Goal: Information Seeking & Learning: Learn about a topic

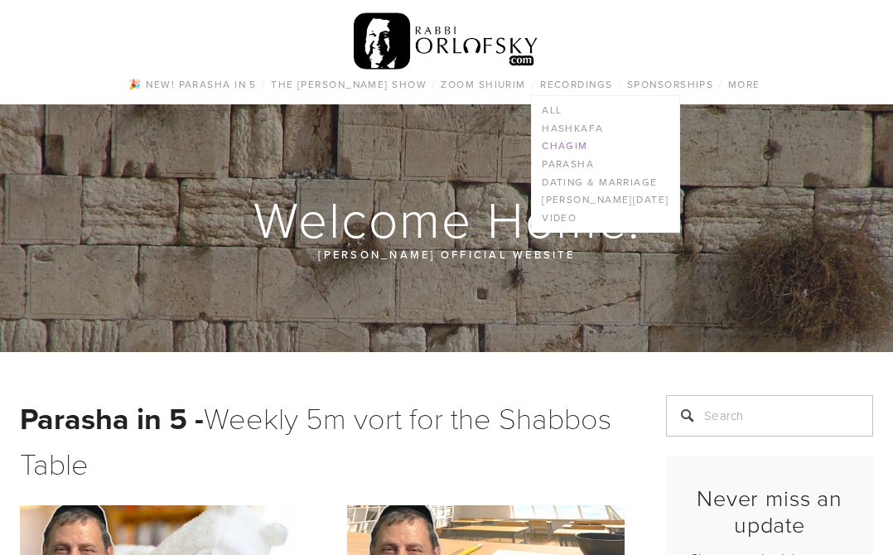
click at [567, 143] on link "Chagim" at bounding box center [605, 147] width 147 height 18
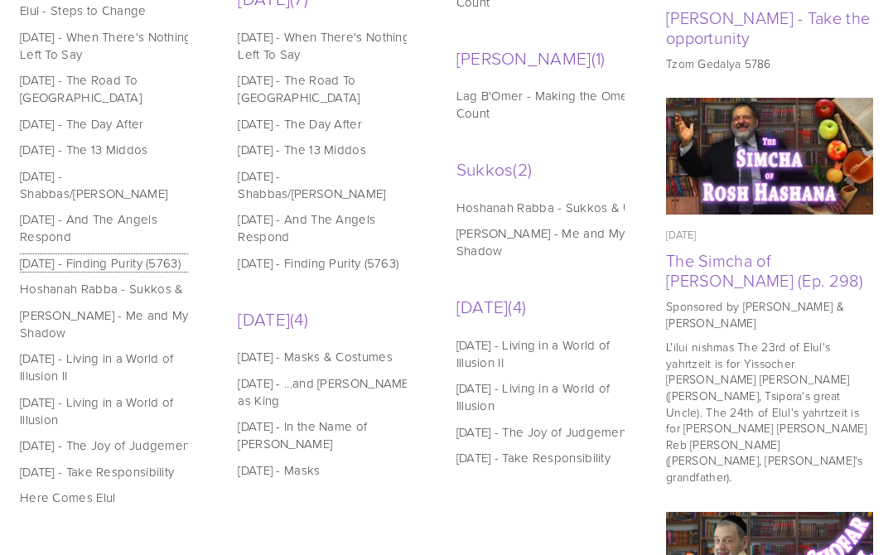
scroll to position [1021, 0]
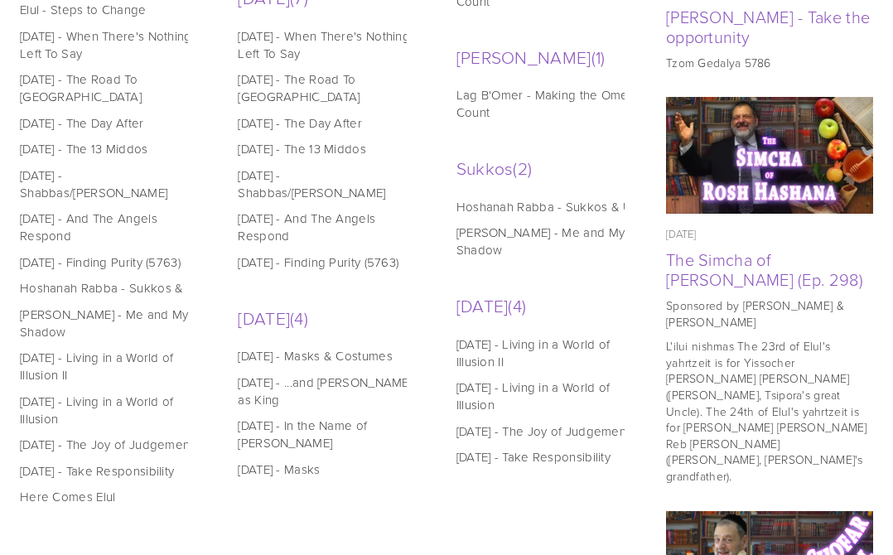
click at [263, 70] on link "Yom Kippur - The Road To Tarshish" at bounding box center [329, 87] width 182 height 35
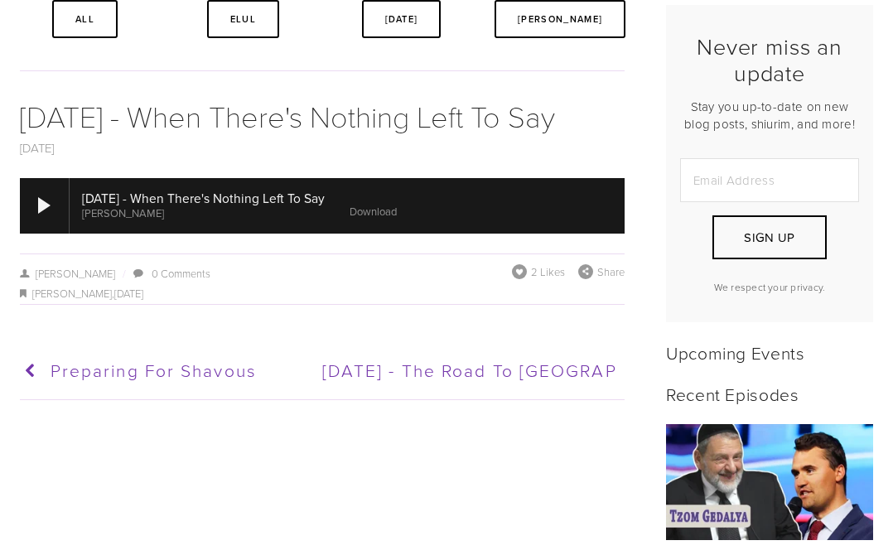
scroll to position [483, 0]
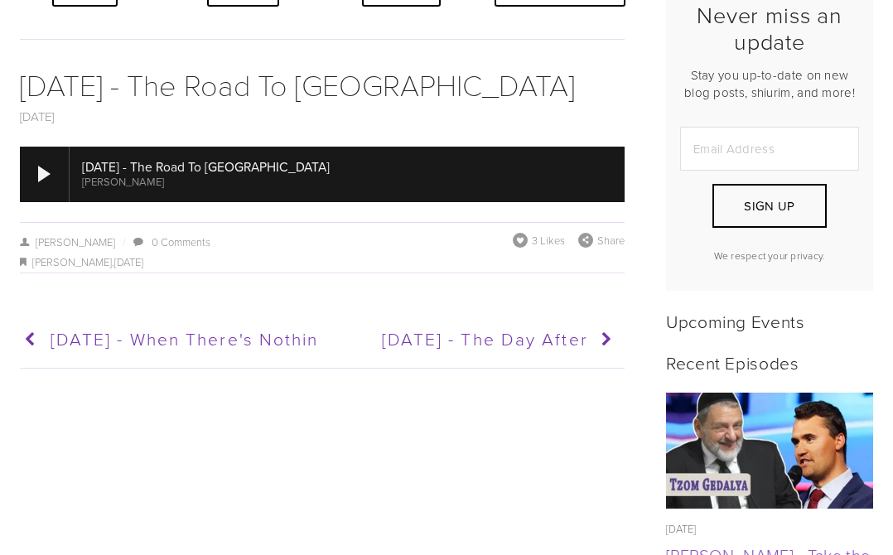
scroll to position [538, 0]
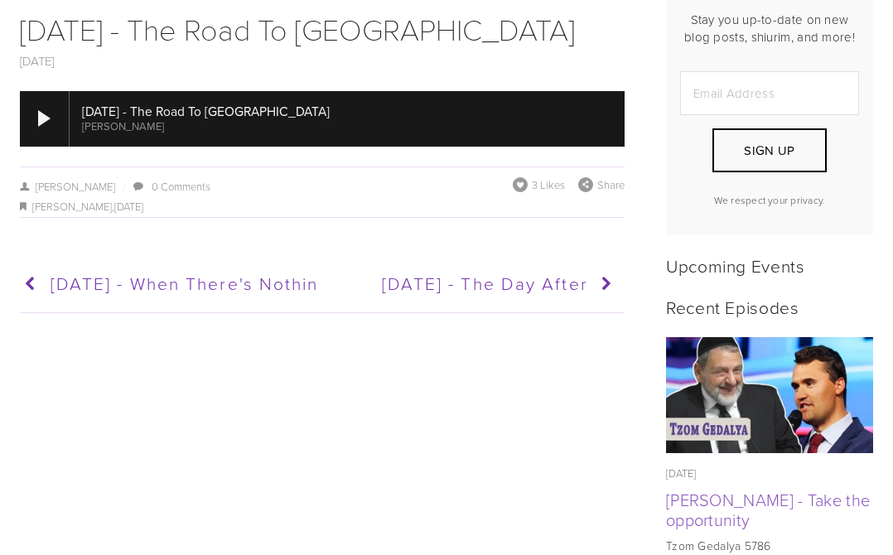
click at [485, 129] on div at bounding box center [347, 118] width 555 height 55
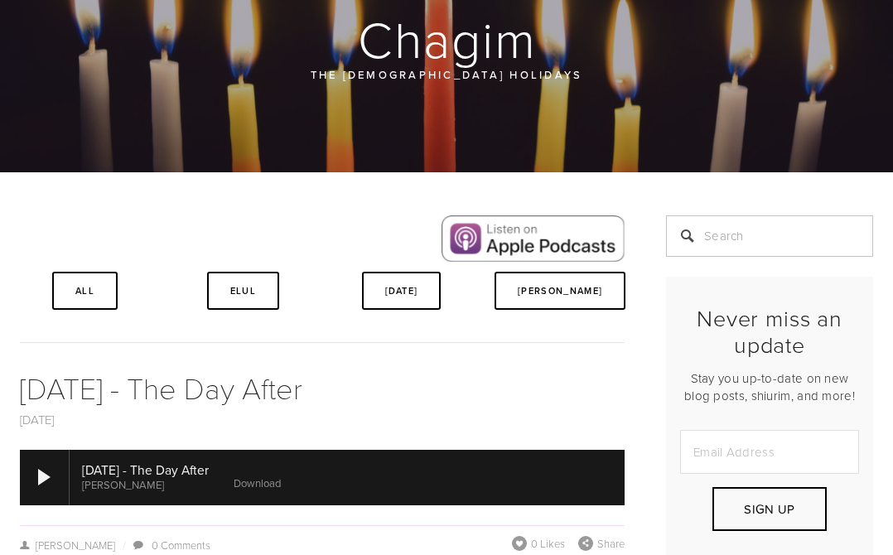
scroll to position [414, 0]
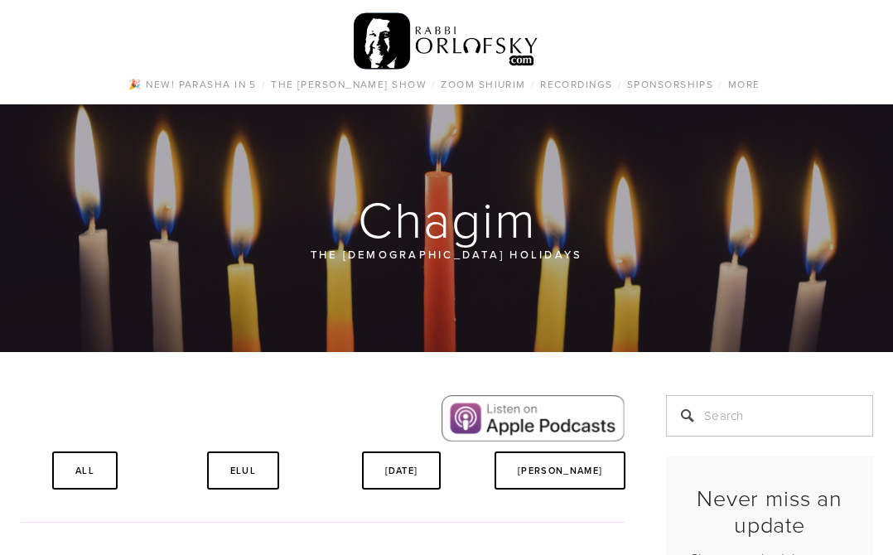
drag, startPoint x: 655, startPoint y: 41, endPoint x: 644, endPoint y: 53, distance: 16.4
click at [655, 41] on div "🎉 NEW! Parasha in 5 / The [PERSON_NAME] Show / All Episodes Tefila series Shidd…" at bounding box center [446, 52] width 893 height 104
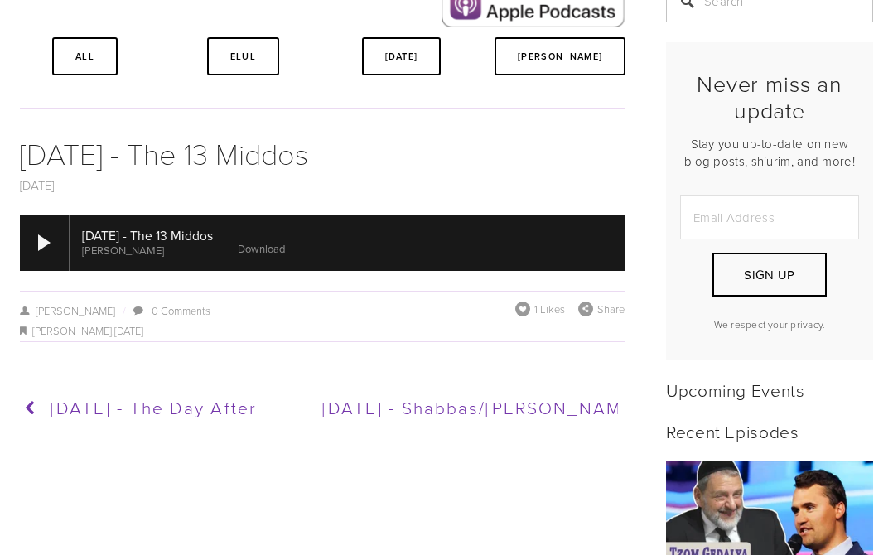
scroll to position [428, 0]
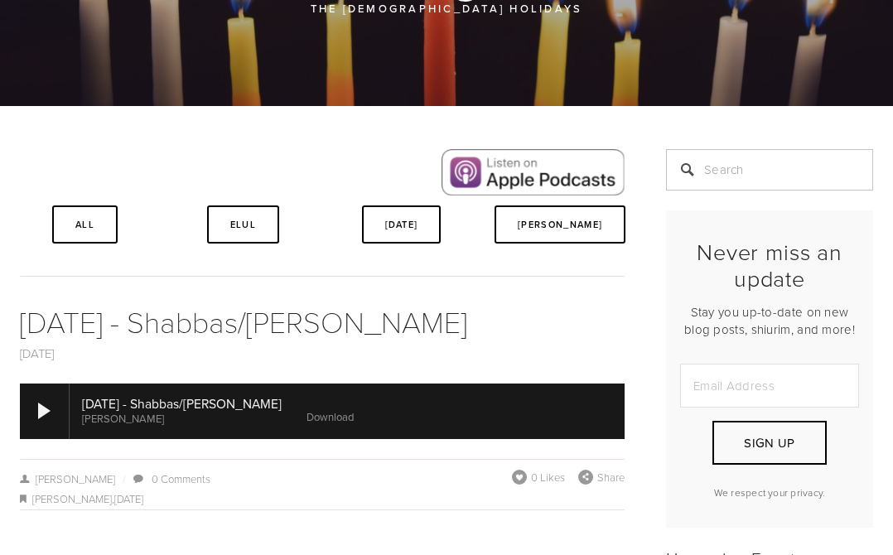
scroll to position [483, 0]
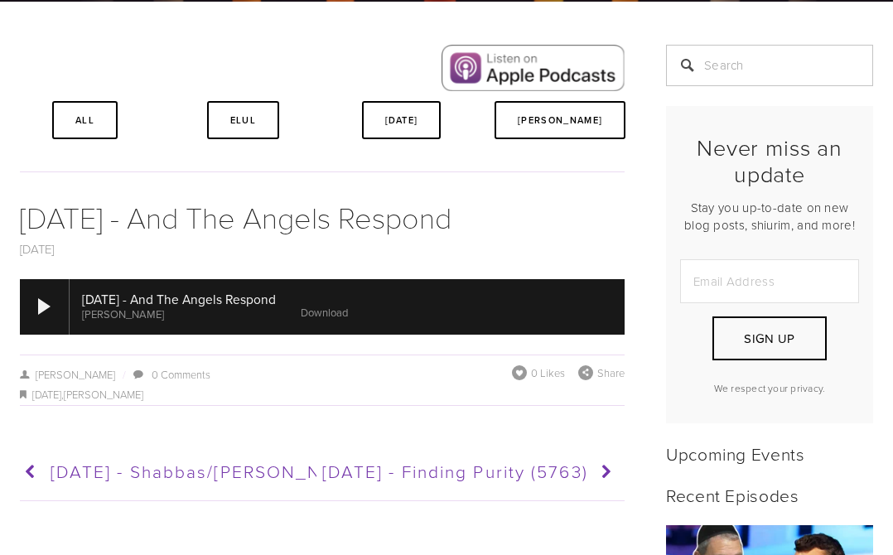
scroll to position [511, 0]
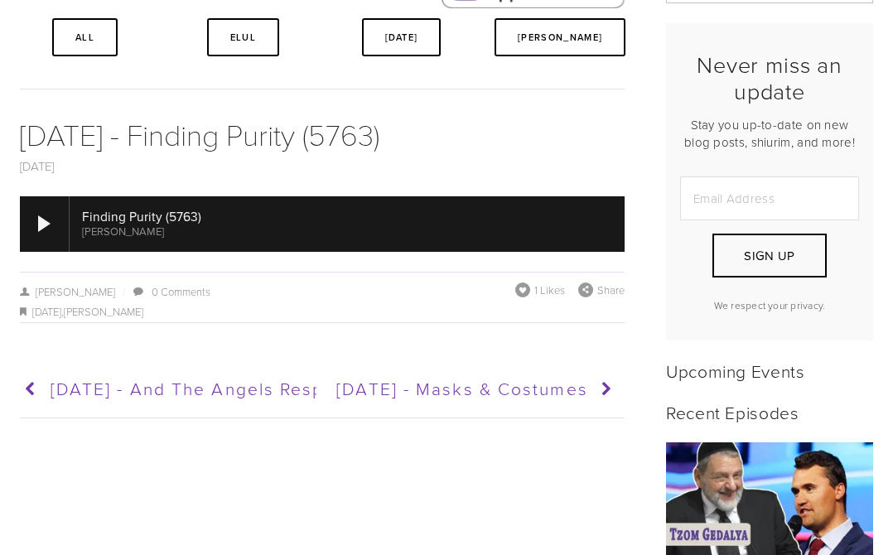
scroll to position [470, 0]
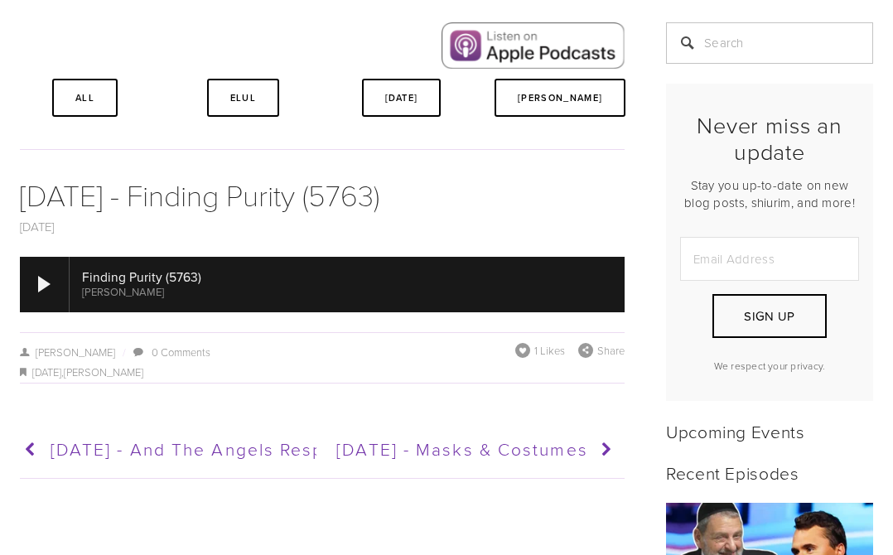
scroll to position [387, 0]
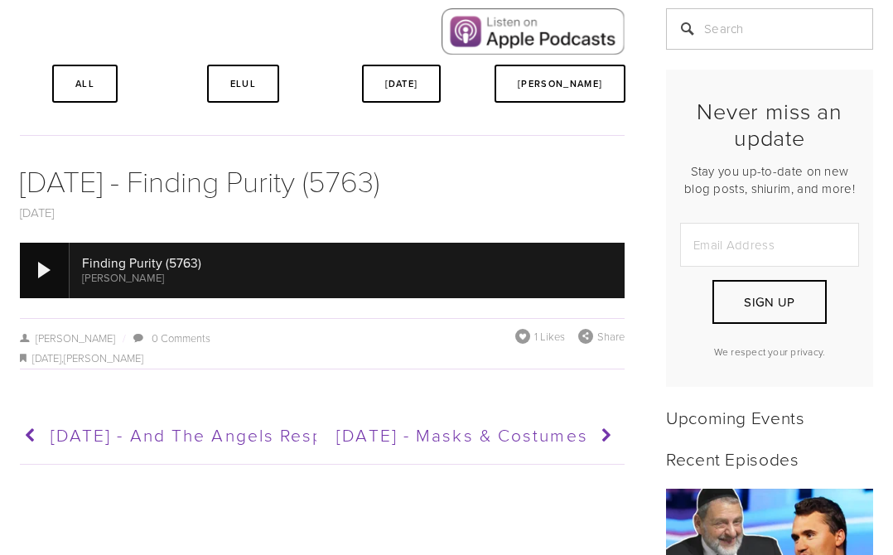
click at [50, 278] on div at bounding box center [44, 270] width 12 height 17
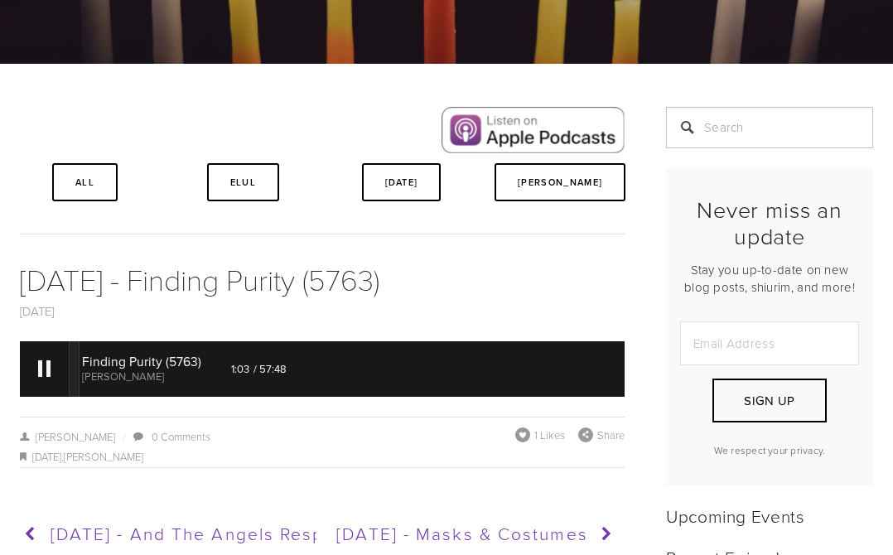
scroll to position [290, 0]
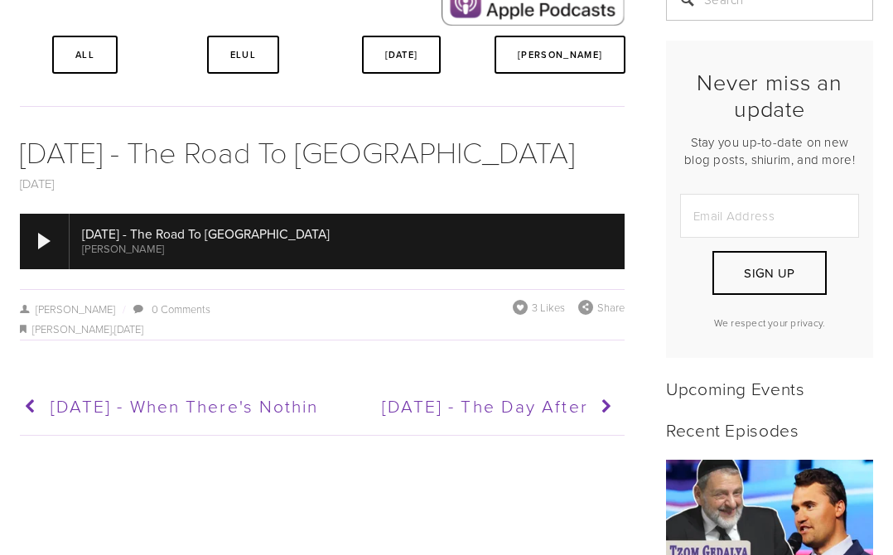
scroll to position [470, 0]
